Goal: Information Seeking & Learning: Learn about a topic

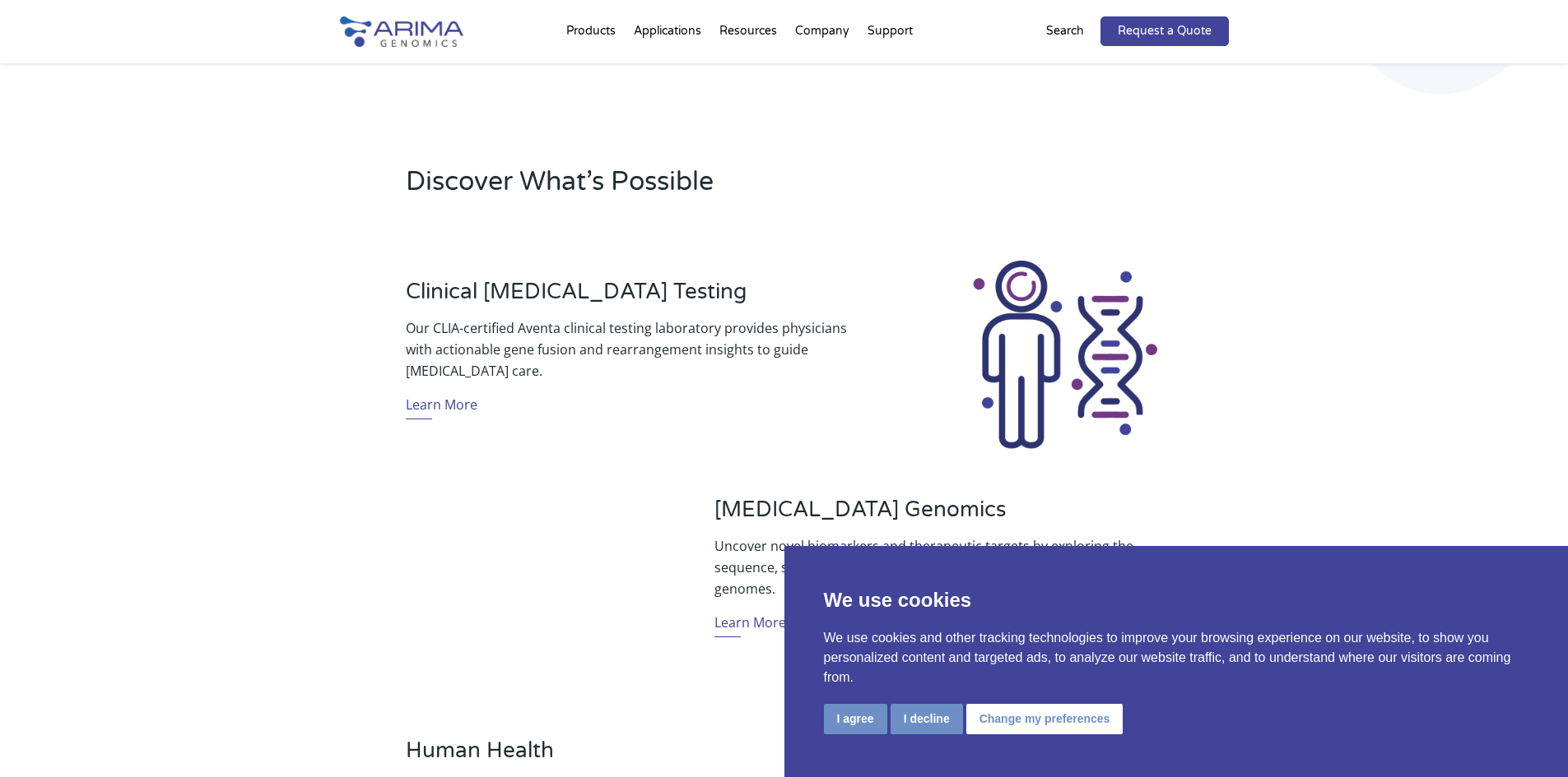
scroll to position [461, 0]
click at [924, 723] on button "I decline" at bounding box center [926, 719] width 72 height 30
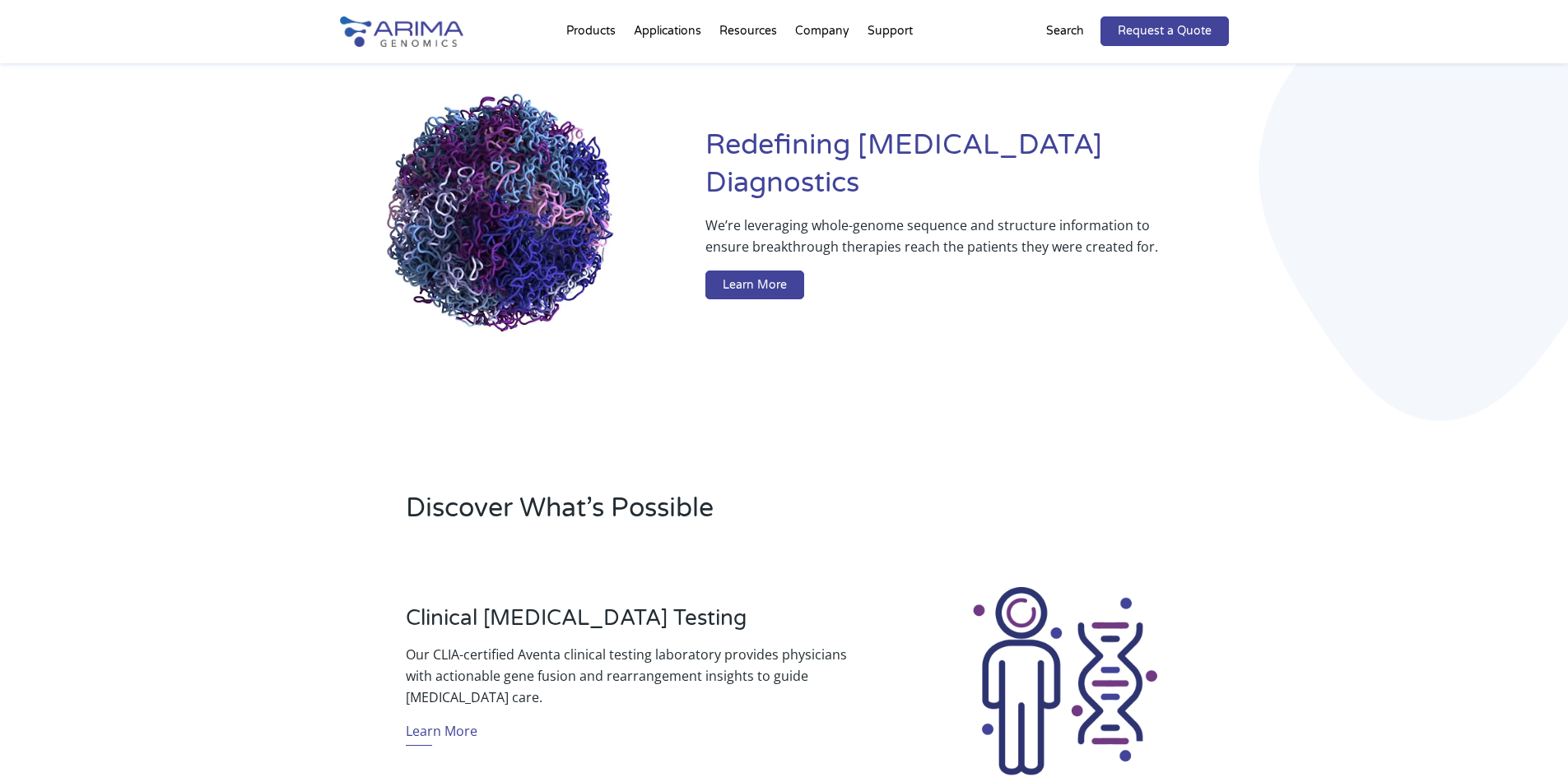
scroll to position [132, 0]
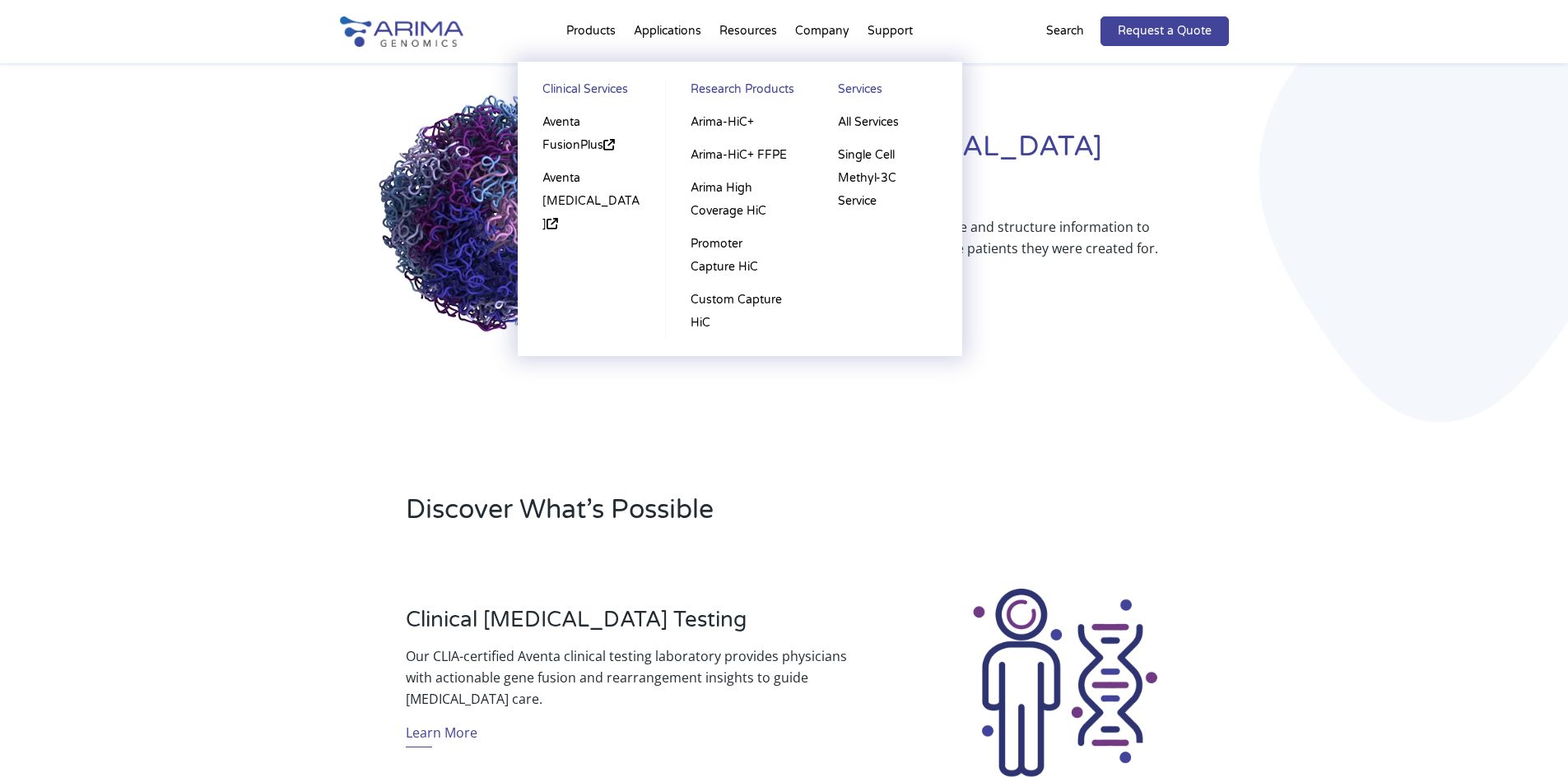
click at [591, 30] on li "Products Clinical Services Aventa FusionPlus Aventa Lymphoma Research Products …" at bounding box center [590, 34] width 67 height 56
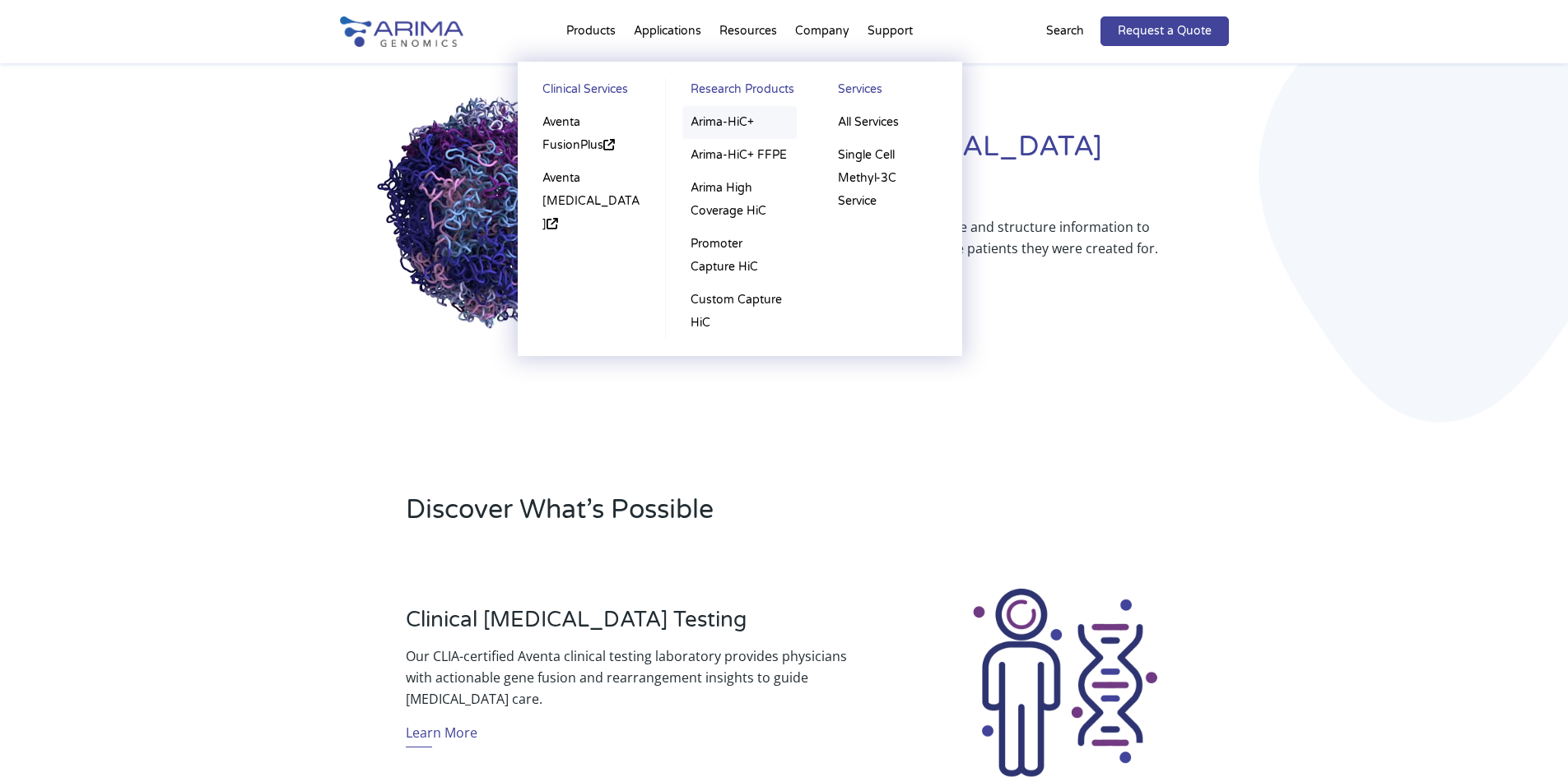
click at [727, 113] on link "Arima-HiC+" at bounding box center [739, 123] width 114 height 33
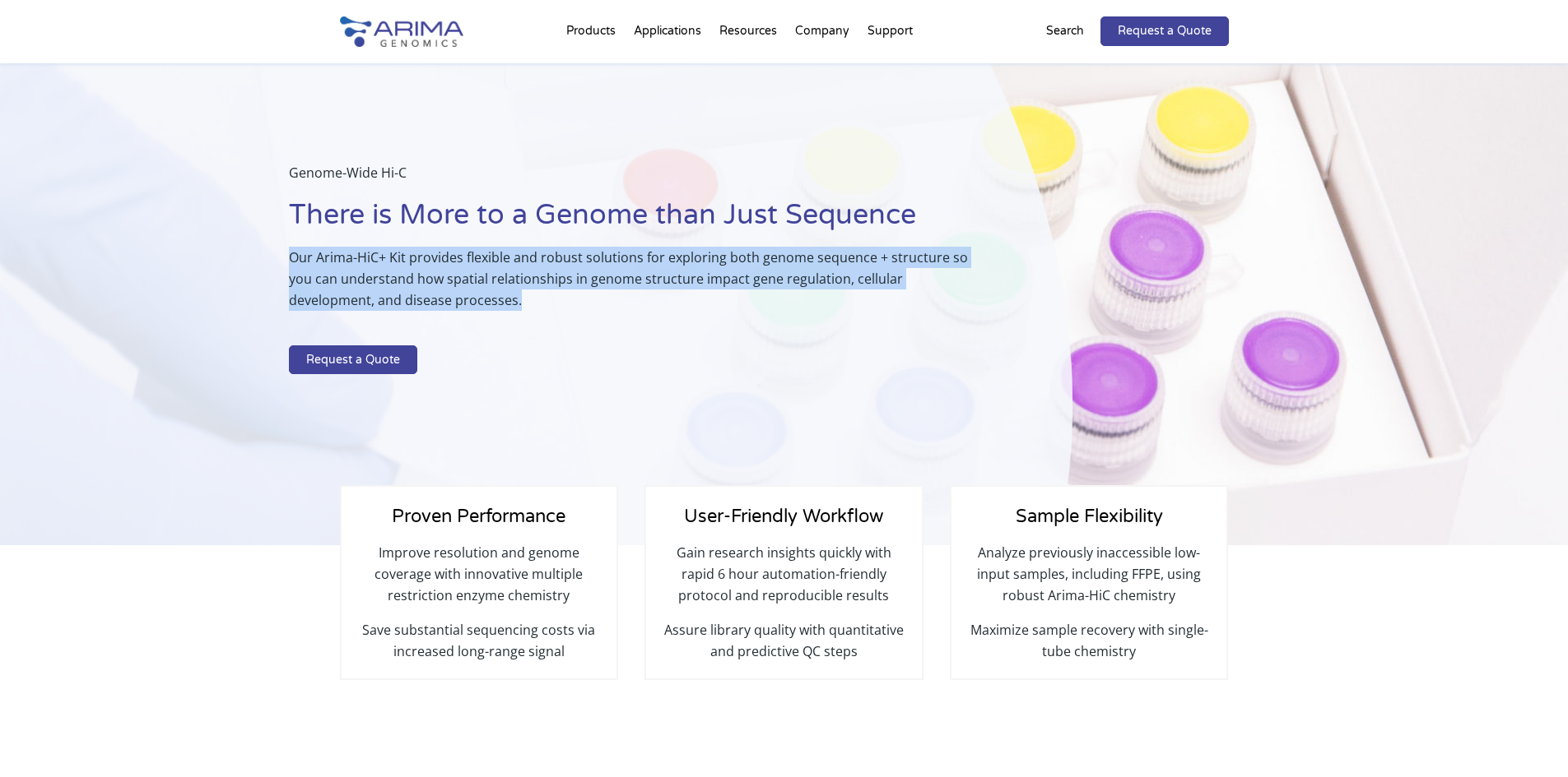
drag, startPoint x: 413, startPoint y: 301, endPoint x: 283, endPoint y: 260, distance: 136.3
click at [283, 260] on div "Genome-Wide Hi-C There is More to a Genome than Just Sequence Our Arima-HiC+ Ki…" at bounding box center [536, 304] width 1073 height 483
copy p "Our Arima-HiC+ Kit provides flexible and robust solutions for exploring both ge…"
